Goal: Information Seeking & Learning: Find specific fact

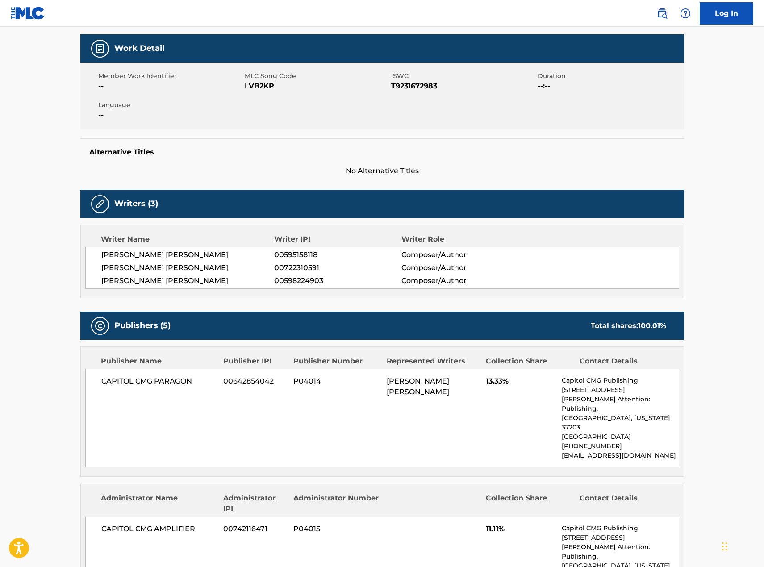
scroll to position [4, 0]
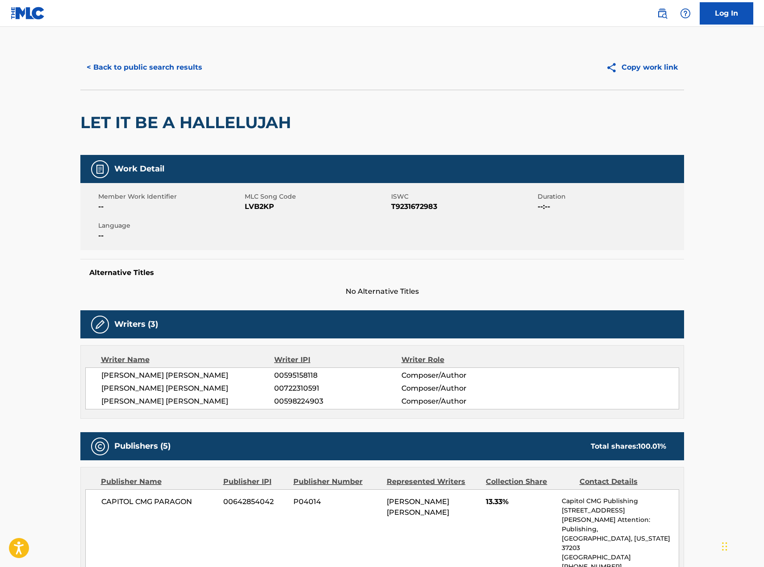
click at [169, 71] on button "< Back to public search results" at bounding box center [144, 67] width 128 height 22
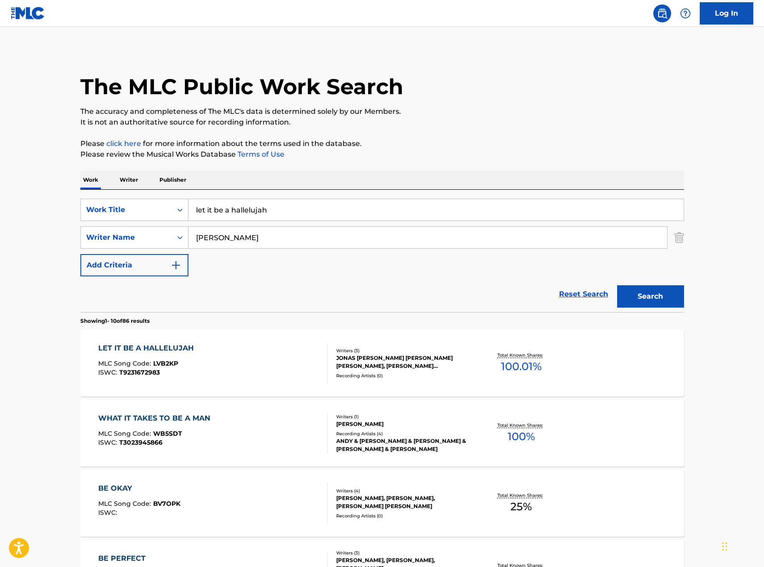
click at [271, 214] on input "let it be a hallelujah" at bounding box center [436, 209] width 495 height 21
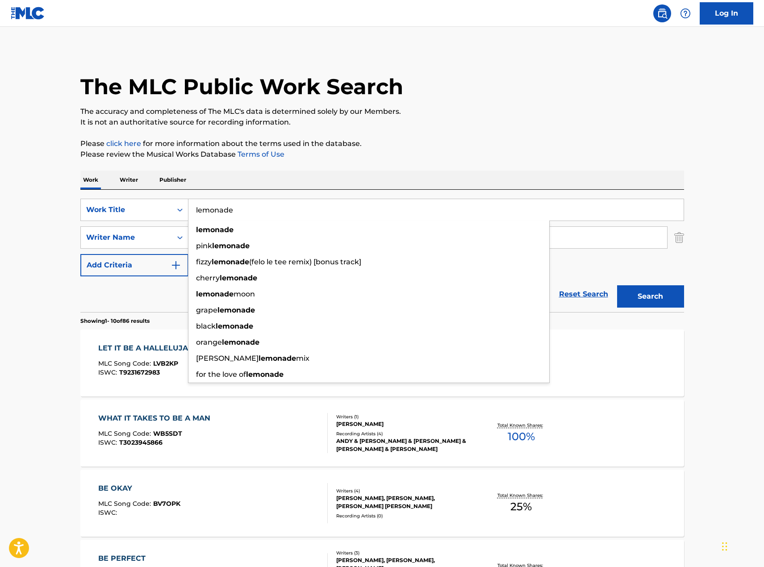
type input "lemonade"
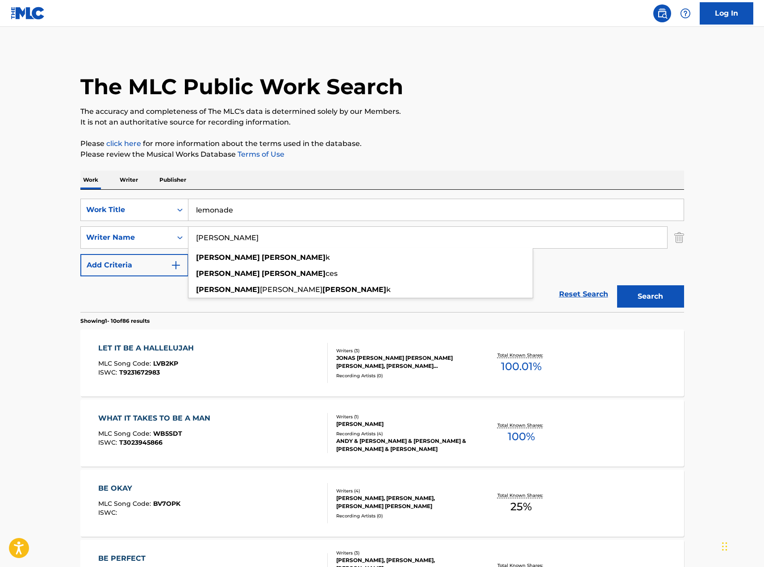
click at [617, 285] on button "Search" at bounding box center [650, 296] width 67 height 22
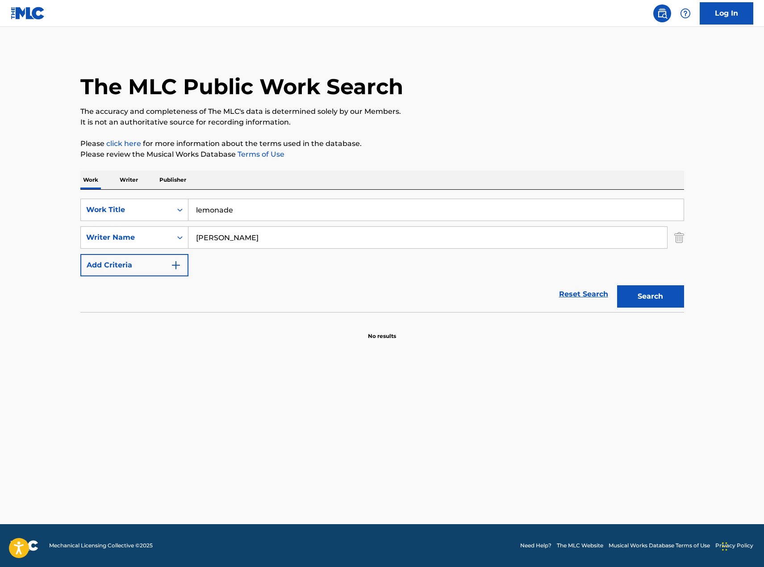
click at [210, 235] on input "[PERSON_NAME]" at bounding box center [428, 237] width 479 height 21
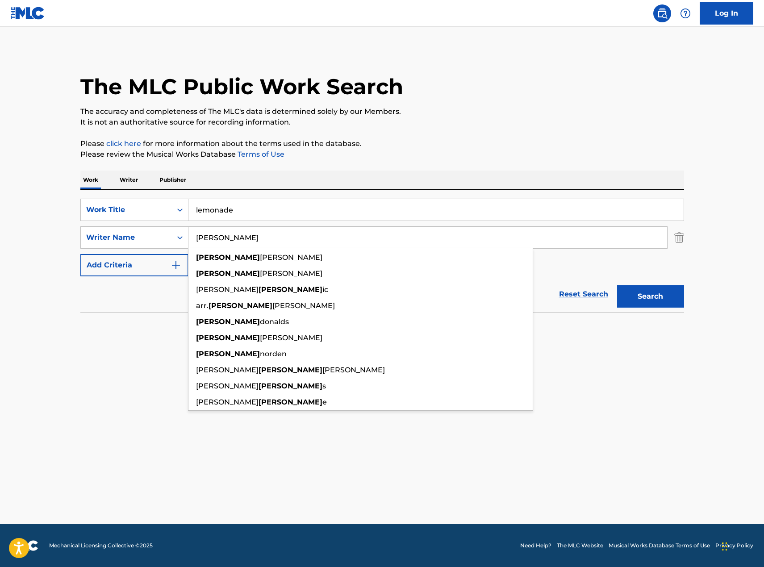
type input "[PERSON_NAME]"
click at [617, 285] on button "Search" at bounding box center [650, 296] width 67 height 22
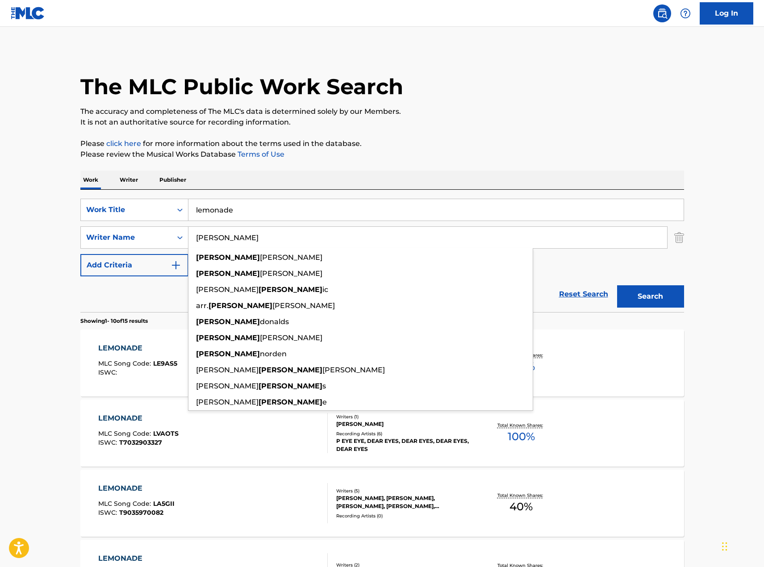
click at [10, 407] on main "The MLC Public Work Search The accuracy and completeness of The MLC's data is d…" at bounding box center [382, 553] width 764 height 1052
